Goal: Transaction & Acquisition: Purchase product/service

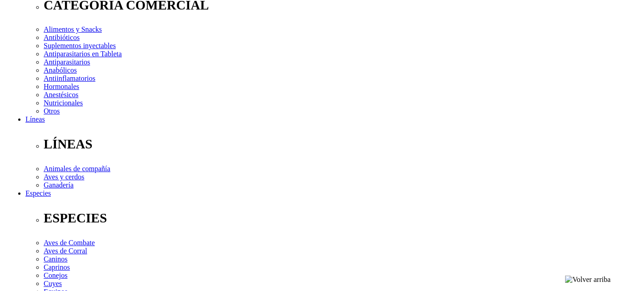
scroll to position [166, 0]
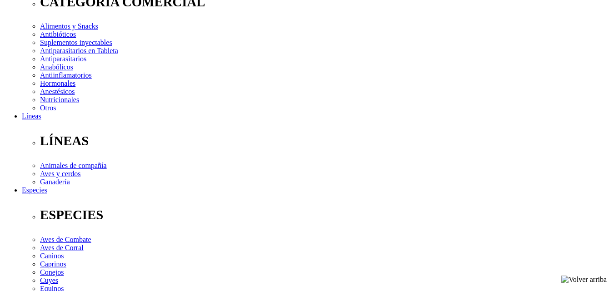
select select "3"
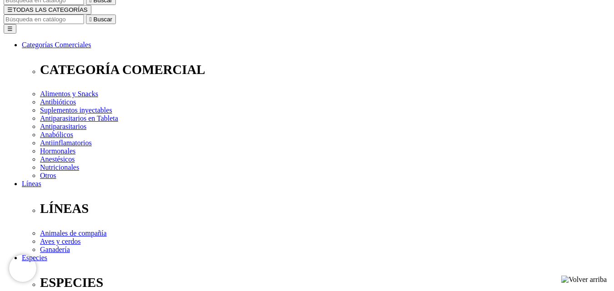
scroll to position [99, 0]
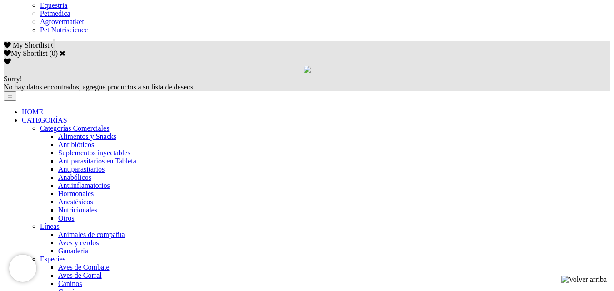
scroll to position [579, 0]
